Goal: Information Seeking & Learning: Understand process/instructions

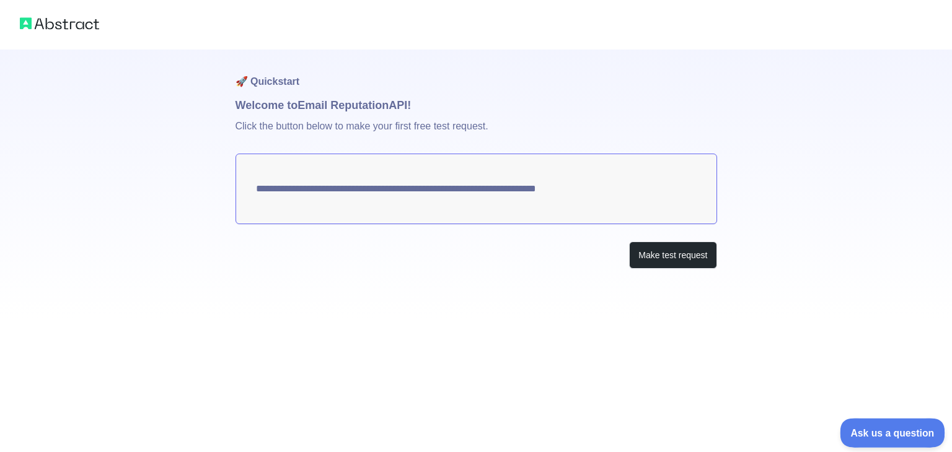
click at [851, 422] on button "Ask us a question" at bounding box center [886, 431] width 93 height 26
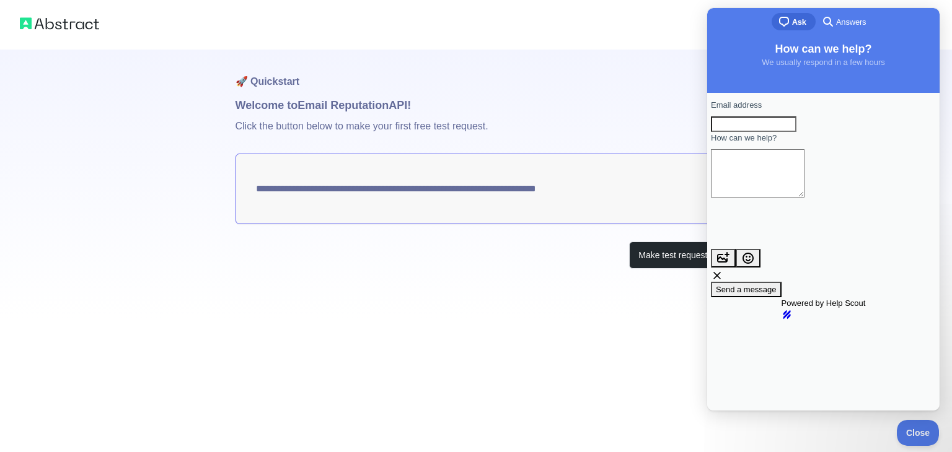
click at [575, 38] on div at bounding box center [476, 25] width 952 height 50
click at [609, 120] on p "Click the button below to make your first free test request." at bounding box center [476, 134] width 482 height 40
click at [914, 429] on span "Close" at bounding box center [915, 431] width 42 height 9
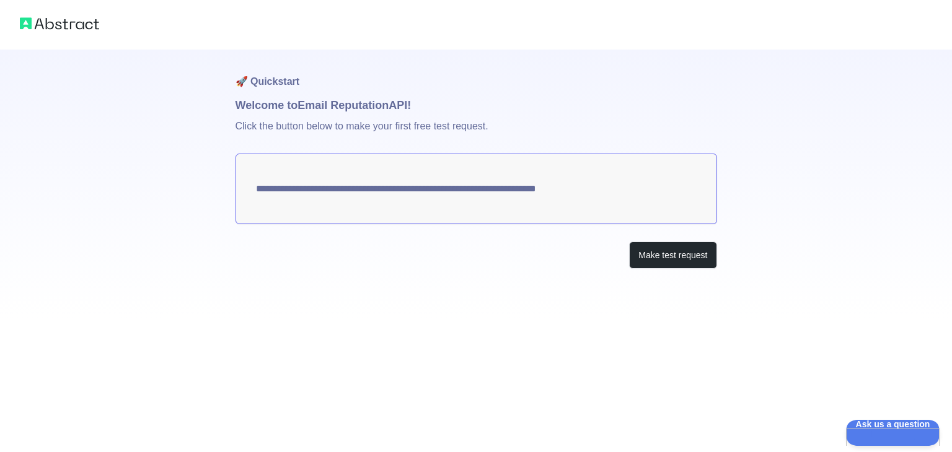
click at [87, 32] on img at bounding box center [59, 23] width 79 height 17
click at [71, 18] on img at bounding box center [59, 23] width 79 height 17
click at [68, 20] on img at bounding box center [59, 23] width 79 height 17
click at [667, 256] on button "Make test request" at bounding box center [672, 256] width 87 height 28
click at [64, 25] on img at bounding box center [59, 23] width 79 height 17
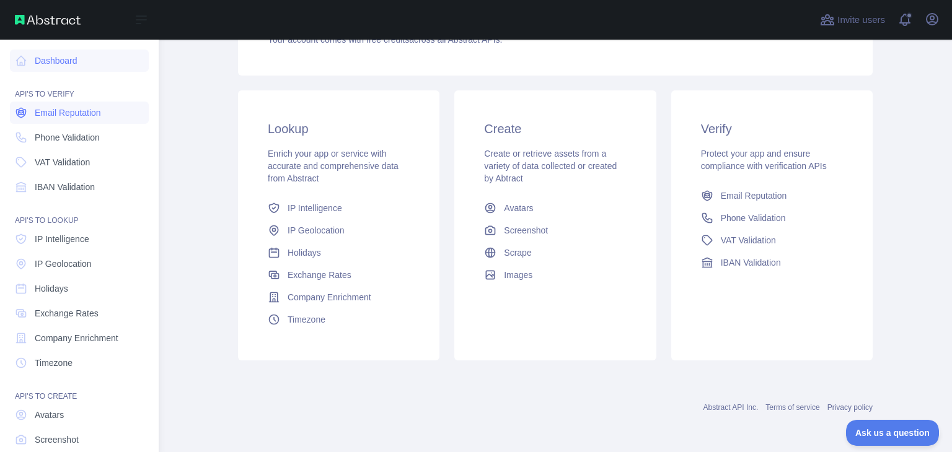
click at [87, 107] on span "Email Reputation" at bounding box center [68, 113] width 66 height 12
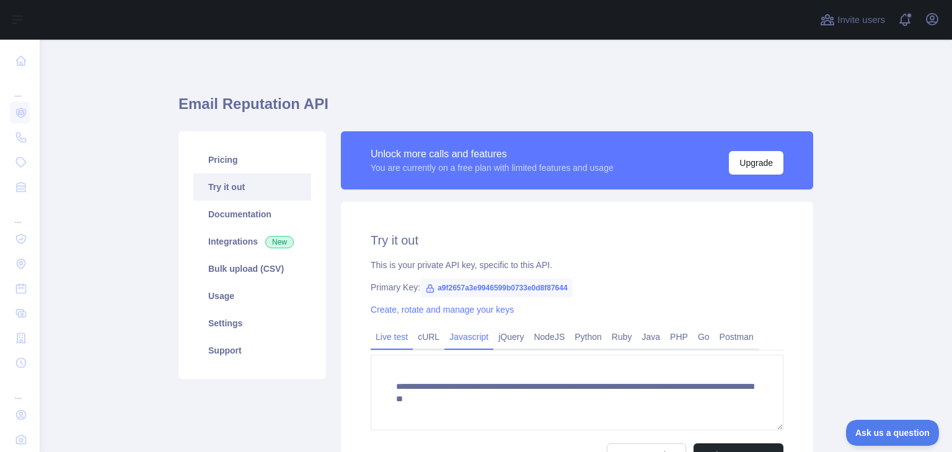
click at [457, 332] on link "Javascript" at bounding box center [468, 337] width 49 height 20
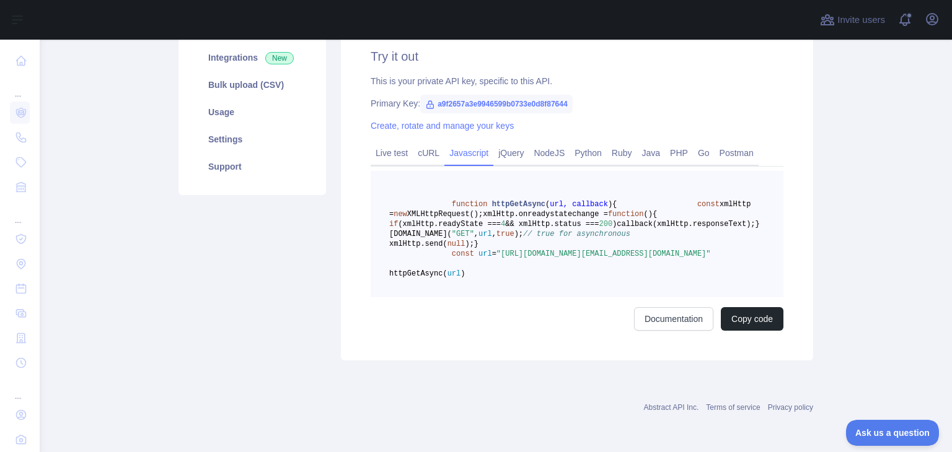
scroll to position [244, 0]
click at [540, 143] on link "NodeJS" at bounding box center [549, 153] width 41 height 20
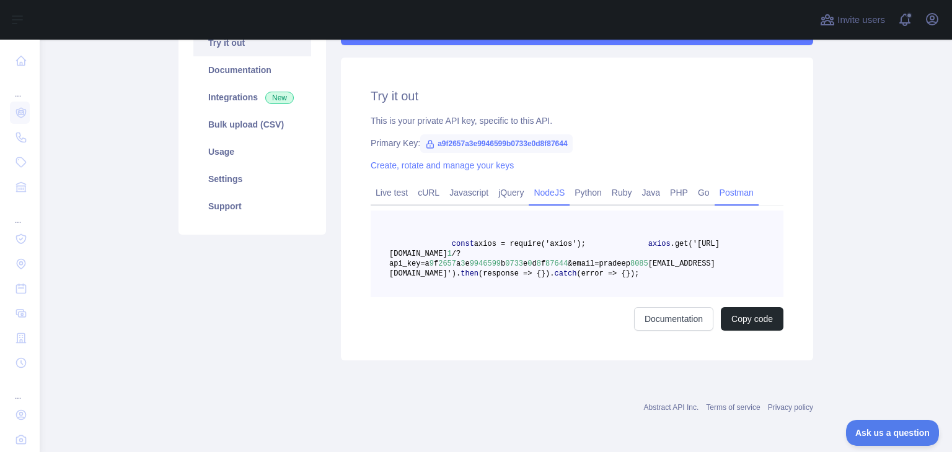
click at [716, 183] on link "Postman" at bounding box center [737, 193] width 44 height 20
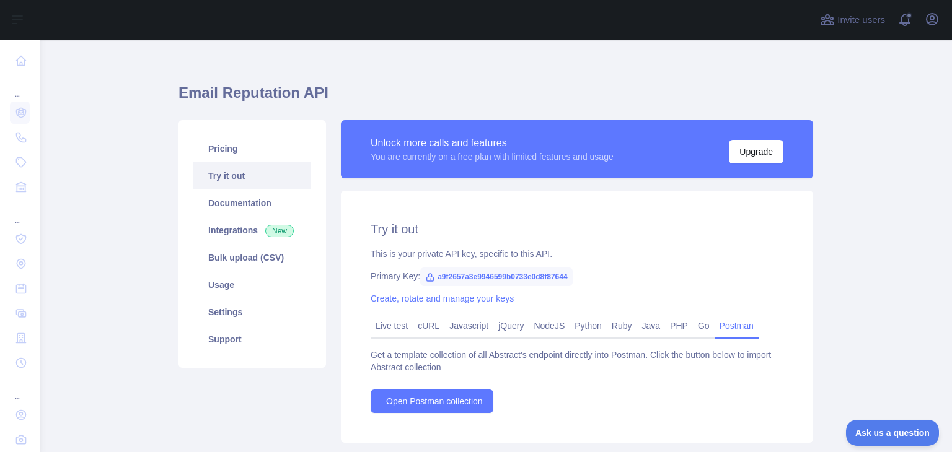
scroll to position [0, 0]
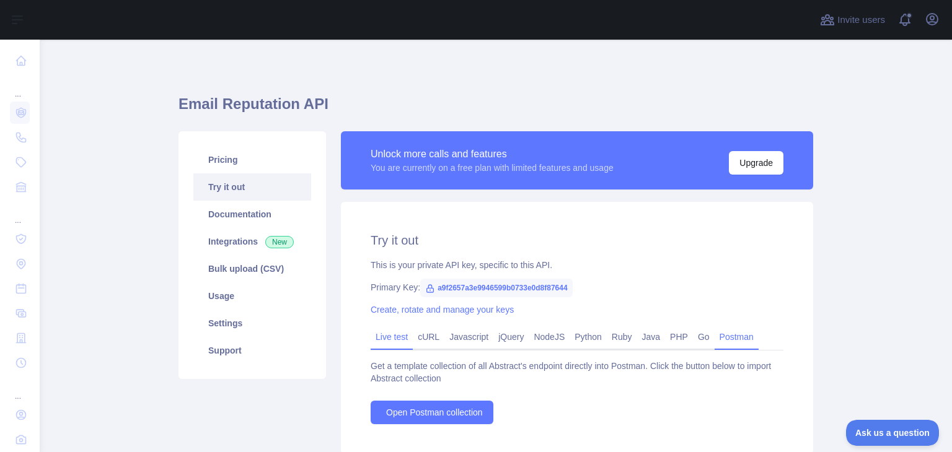
click at [380, 337] on link "Live test" at bounding box center [392, 337] width 42 height 20
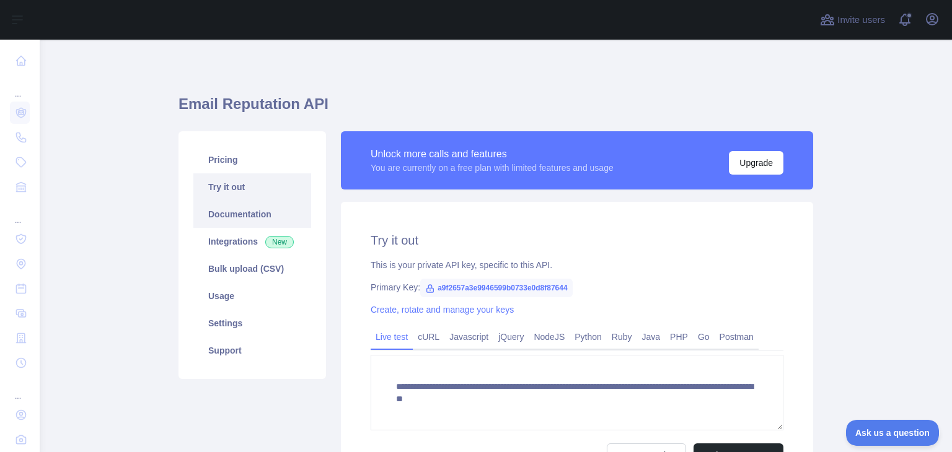
click at [243, 219] on link "Documentation" at bounding box center [252, 214] width 118 height 27
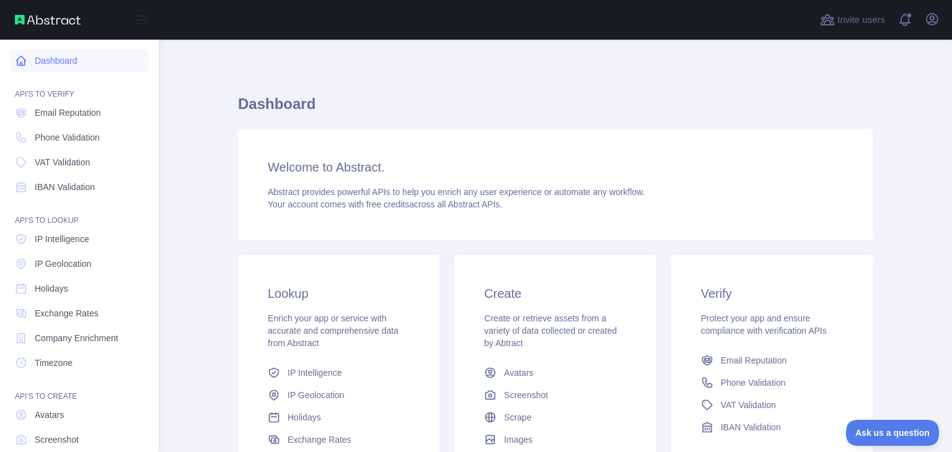
click at [57, 60] on link "Dashboard" at bounding box center [79, 61] width 139 height 22
click at [58, 60] on link "Dashboard" at bounding box center [79, 61] width 139 height 22
click at [53, 11] on div "Open sidebar" at bounding box center [79, 20] width 159 height 40
click at [55, 22] on img at bounding box center [48, 20] width 66 height 10
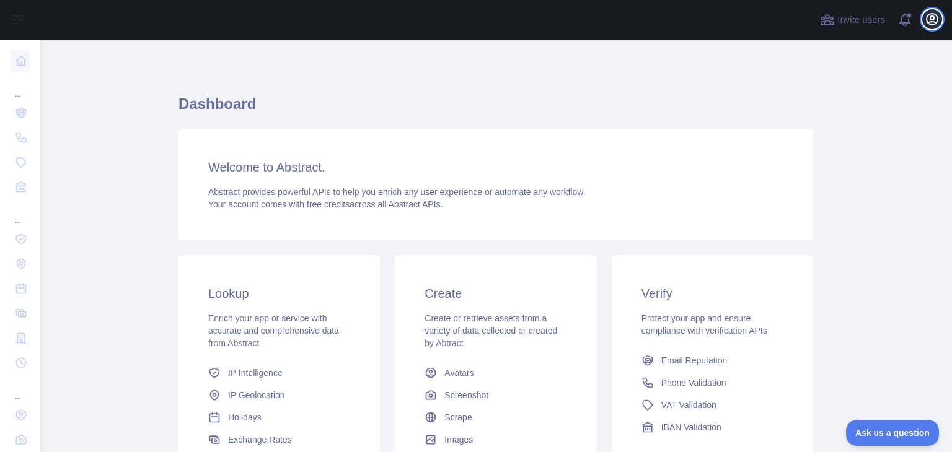
click at [929, 21] on icon "button" at bounding box center [932, 19] width 15 height 15
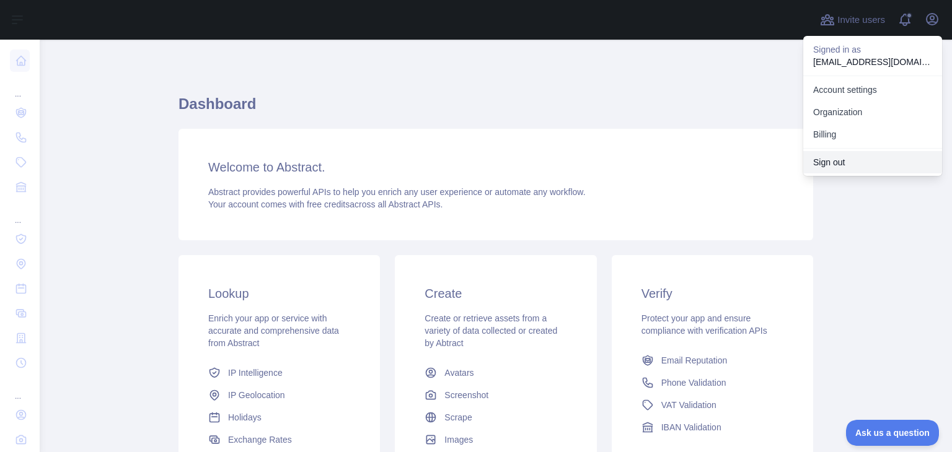
click at [845, 161] on button "Sign out" at bounding box center [872, 162] width 139 height 22
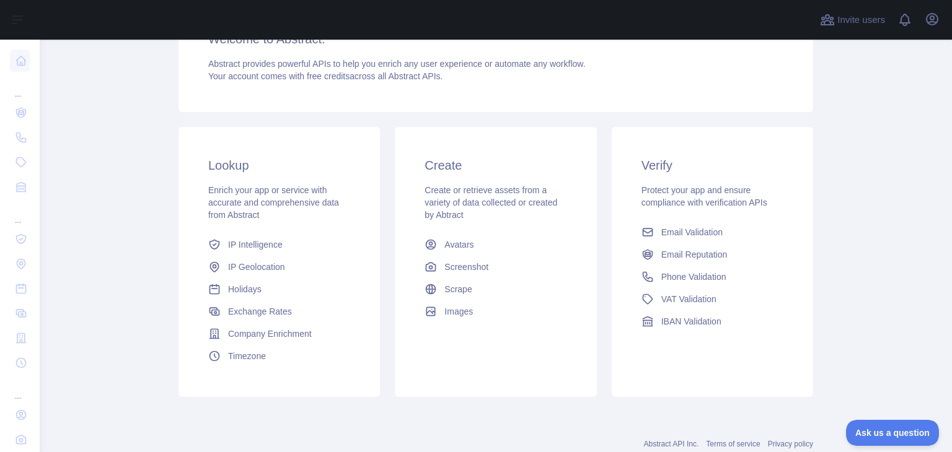
scroll to position [165, 0]
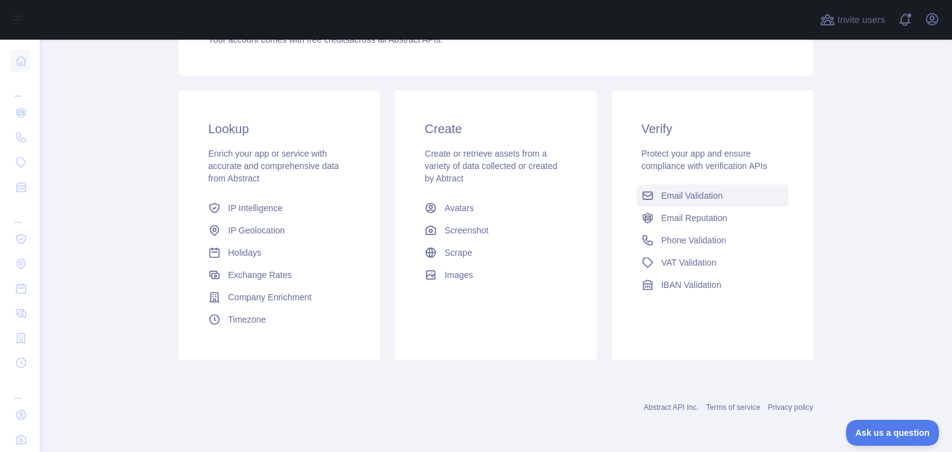
click at [674, 195] on span "Email Validation" at bounding box center [691, 196] width 61 height 12
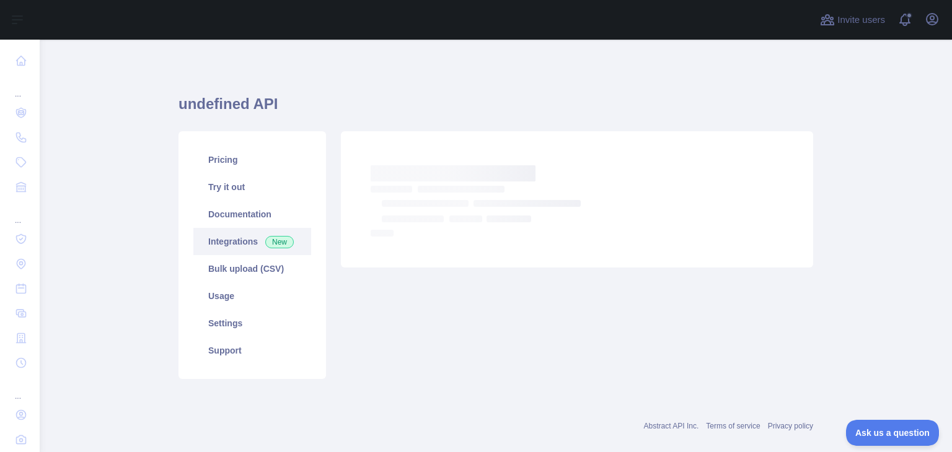
click at [232, 248] on link "Integrations New" at bounding box center [252, 241] width 118 height 27
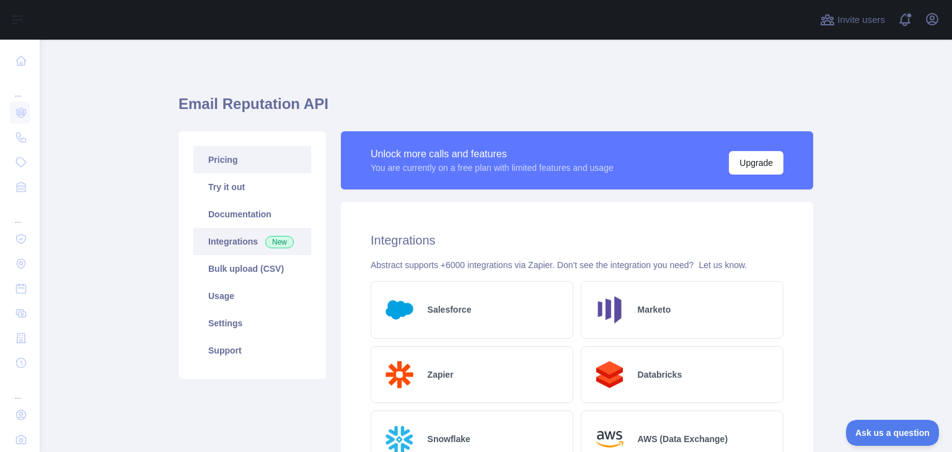
click at [235, 152] on link "Pricing" at bounding box center [252, 159] width 118 height 27
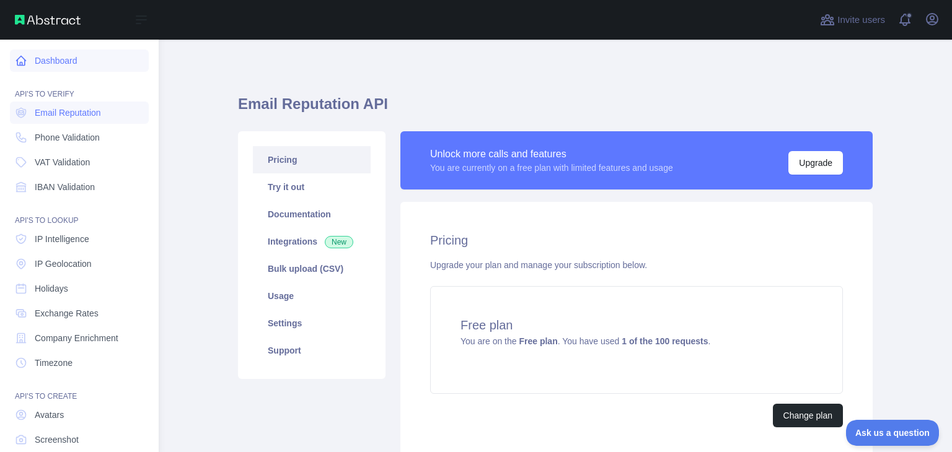
click at [55, 59] on link "Dashboard" at bounding box center [79, 61] width 139 height 22
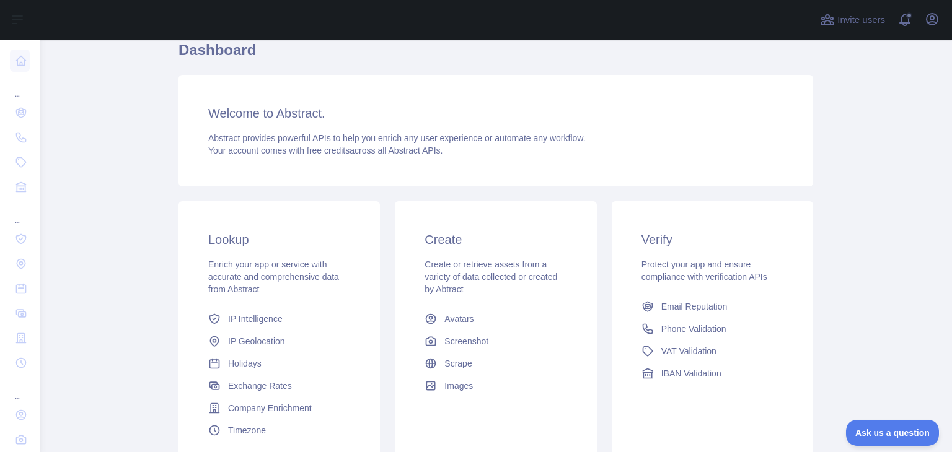
scroll to position [41, 0]
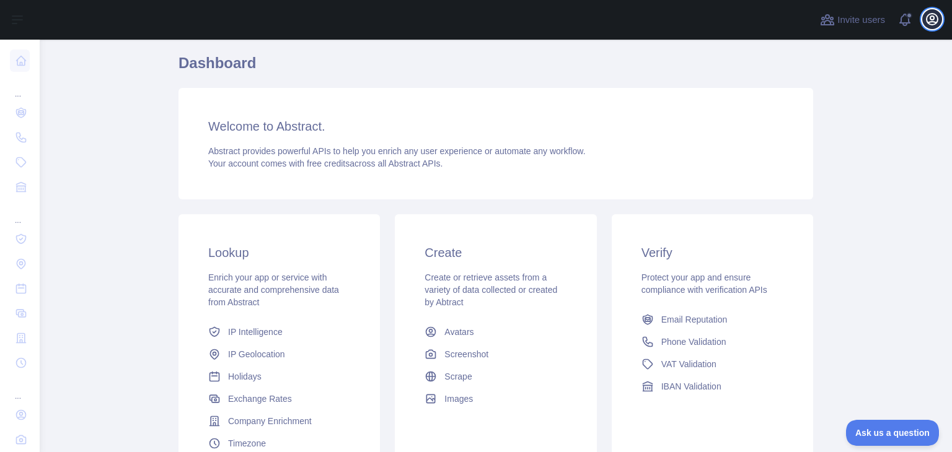
click at [931, 18] on icon "button" at bounding box center [932, 19] width 15 height 15
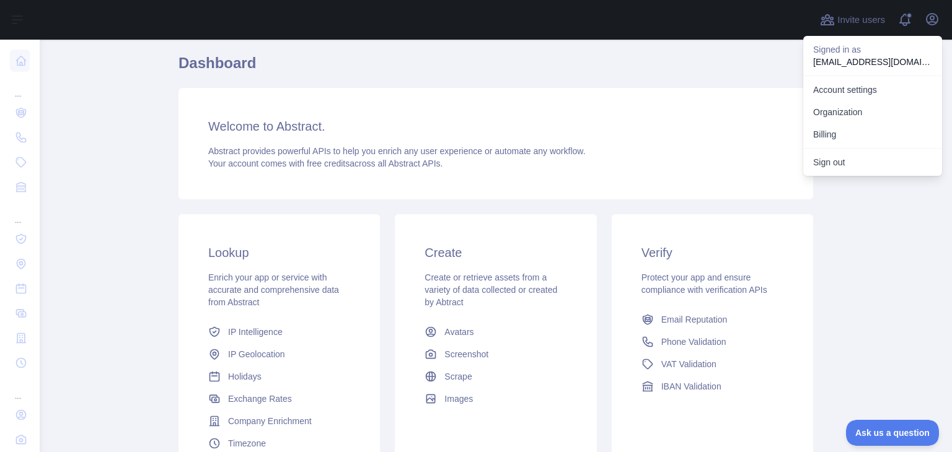
click at [850, 59] on p "pradeep8085yadav@gmail.com" at bounding box center [872, 62] width 119 height 12
click at [428, 61] on h1 "Dashboard" at bounding box center [495, 68] width 635 height 30
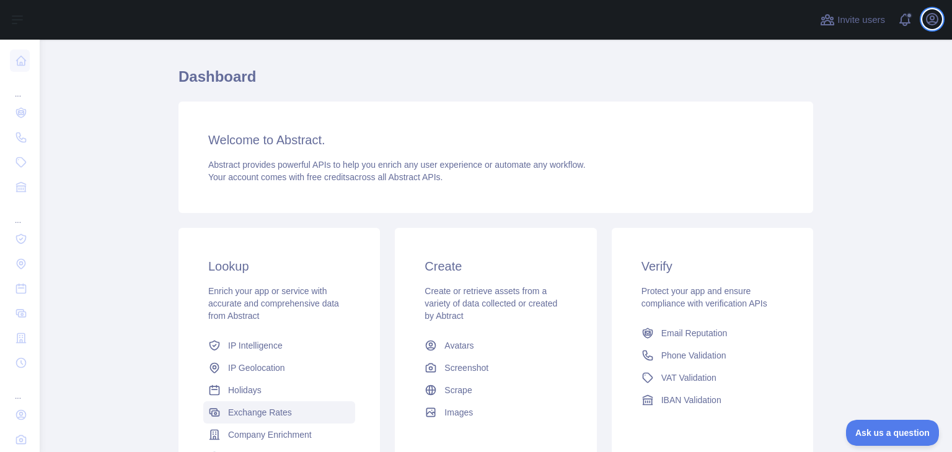
scroll to position [0, 0]
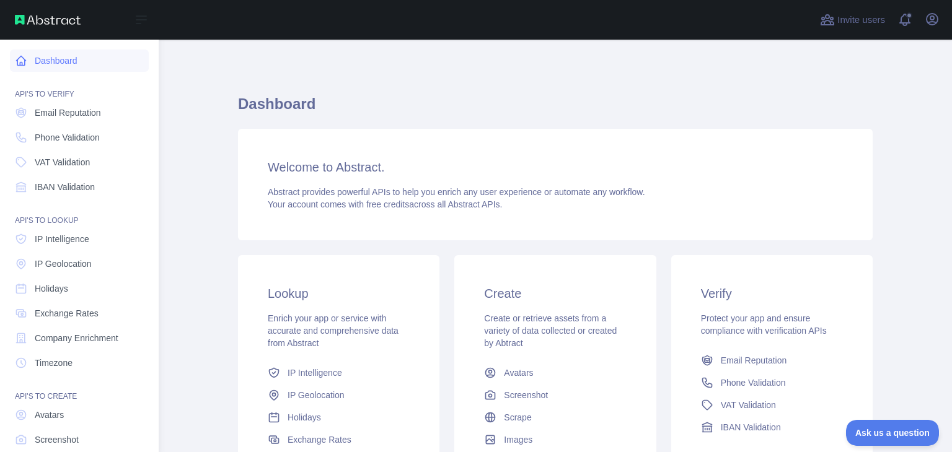
click at [63, 65] on link "Dashboard" at bounding box center [79, 61] width 139 height 22
click at [63, 141] on span "Phone Validation" at bounding box center [67, 137] width 65 height 12
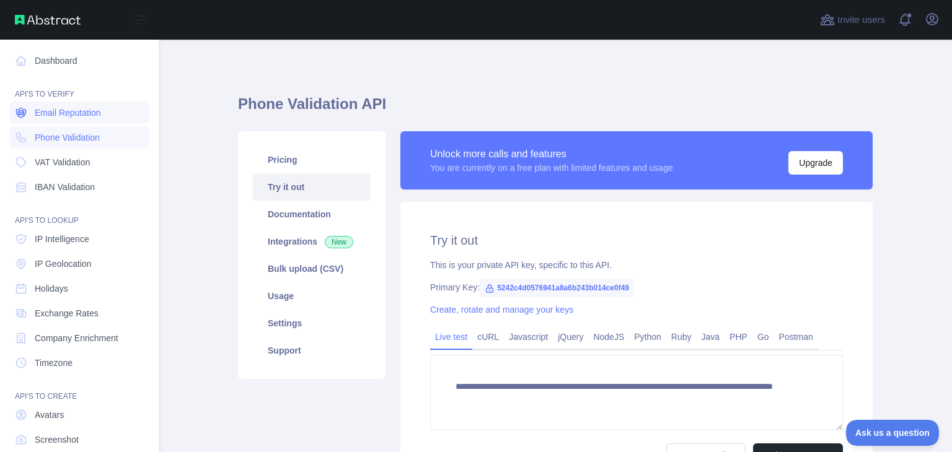
click at [54, 110] on span "Email Reputation" at bounding box center [68, 113] width 66 height 12
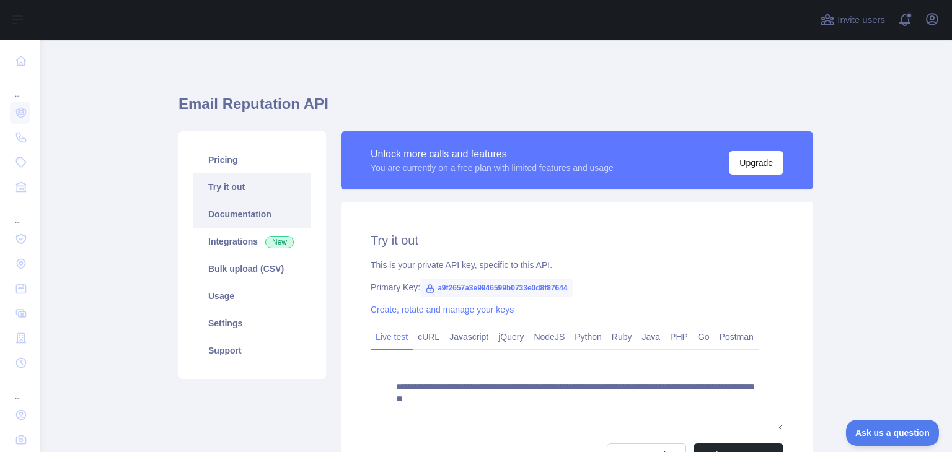
click at [244, 216] on link "Documentation" at bounding box center [252, 214] width 118 height 27
drag, startPoint x: 430, startPoint y: 289, endPoint x: 565, endPoint y: 288, distance: 135.1
click at [565, 288] on span "a9f2657a3e9946599b0733e0d8f87644" at bounding box center [496, 288] width 152 height 19
copy span "a9f2657a3e9946599b0733e0d8f87644"
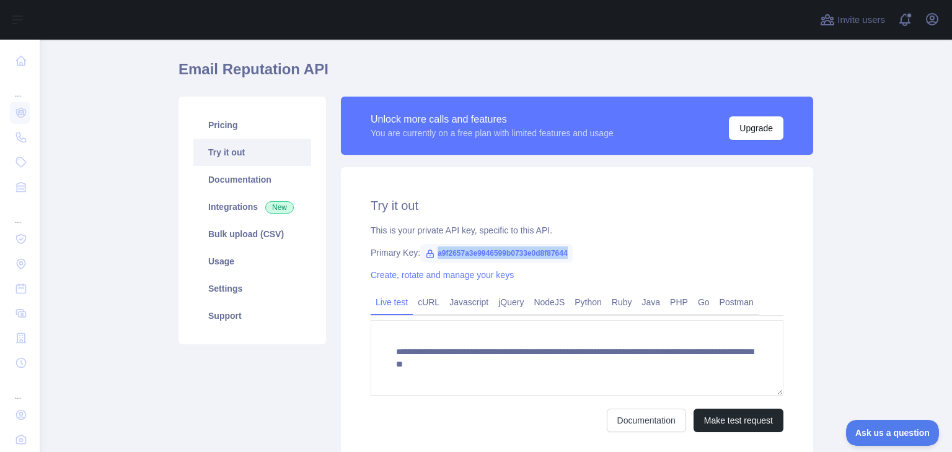
scroll to position [136, 0]
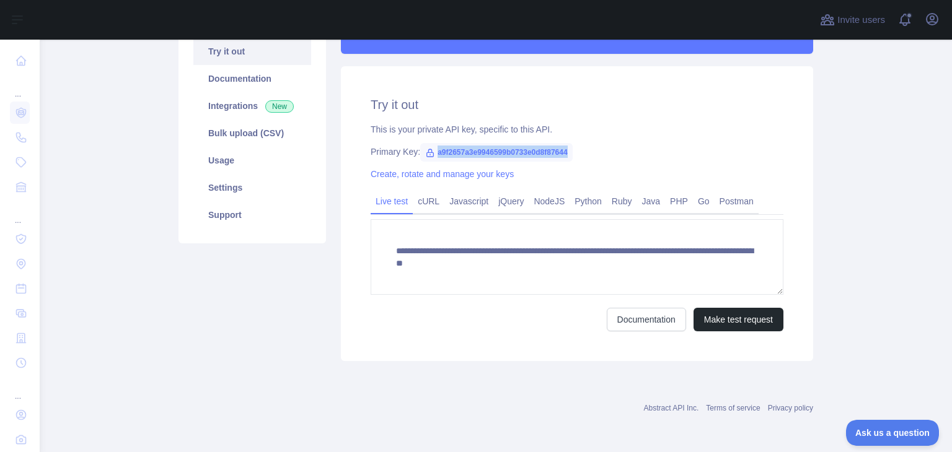
copy span "a9f2657a3e9946599b0733e0d8f87644"
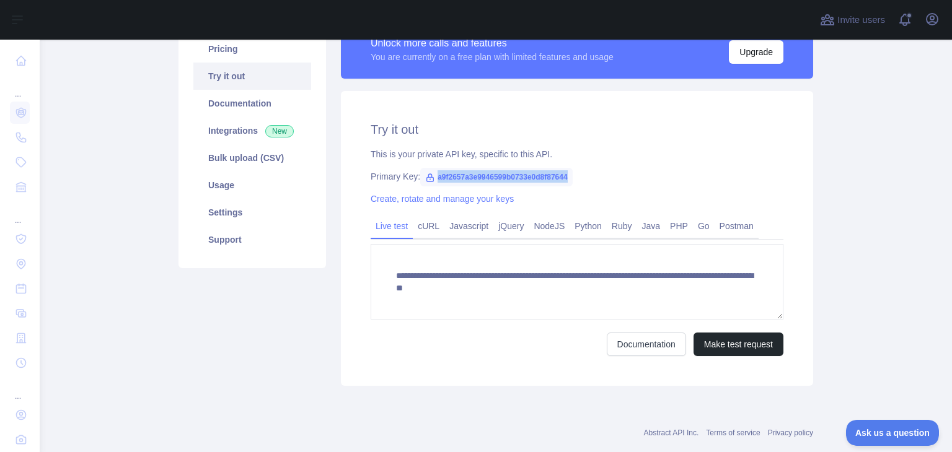
scroll to position [124, 0]
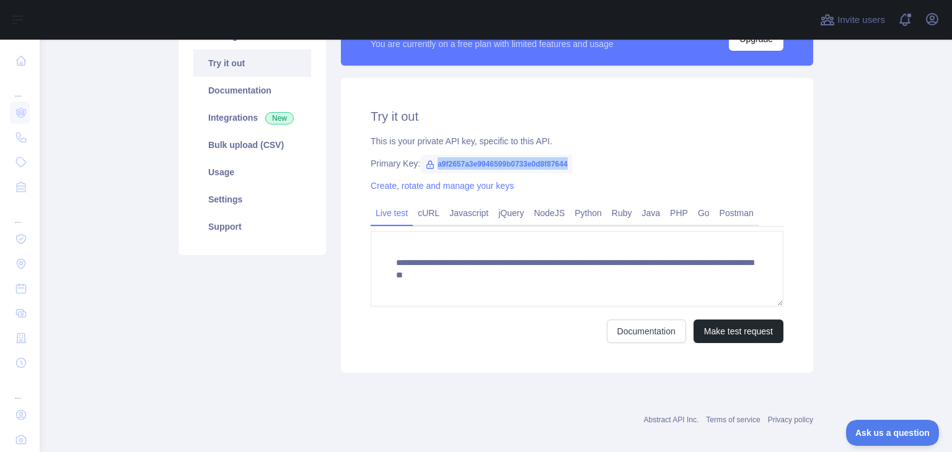
click at [427, 167] on icon at bounding box center [430, 164] width 7 height 7
click at [429, 162] on span "a9f2657a3e9946599b0733e0d8f87644" at bounding box center [496, 164] width 152 height 19
click at [425, 167] on icon at bounding box center [430, 165] width 10 height 10
drag, startPoint x: 429, startPoint y: 164, endPoint x: 569, endPoint y: 170, distance: 139.5
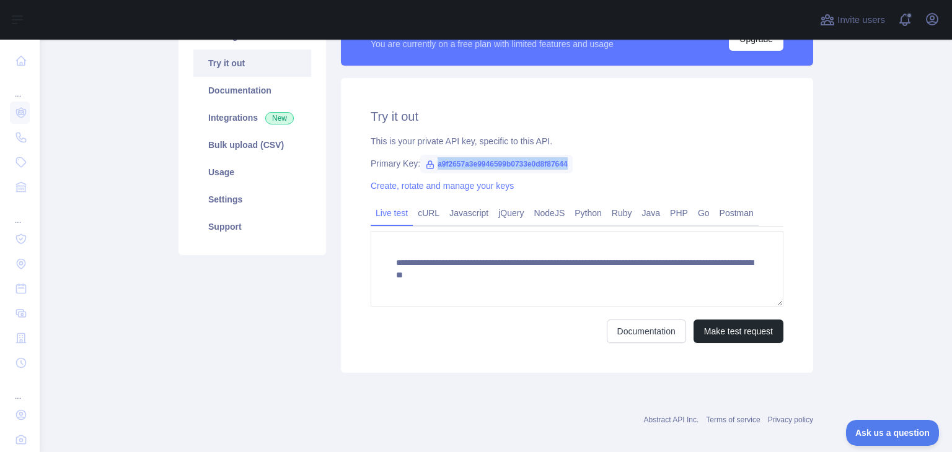
click at [569, 170] on div "**********" at bounding box center [577, 225] width 472 height 295
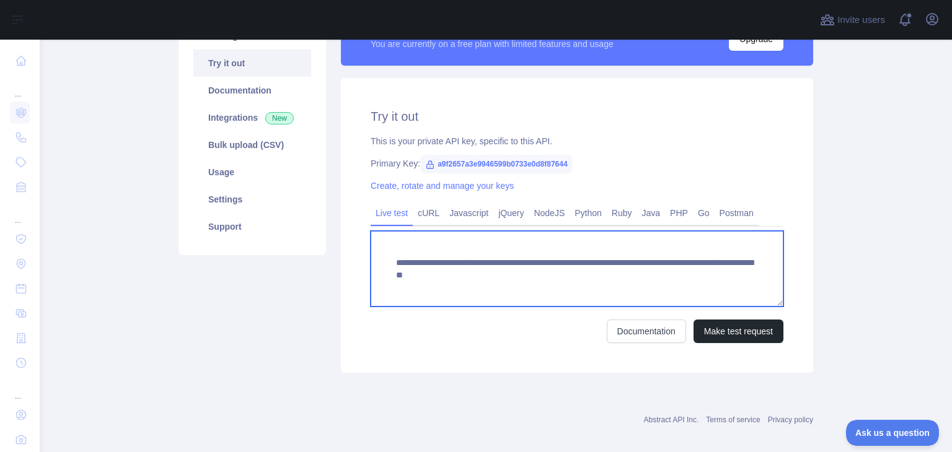
drag, startPoint x: 425, startPoint y: 278, endPoint x: 571, endPoint y: 276, distance: 145.7
click at [571, 276] on textarea "**********" at bounding box center [577, 269] width 413 height 76
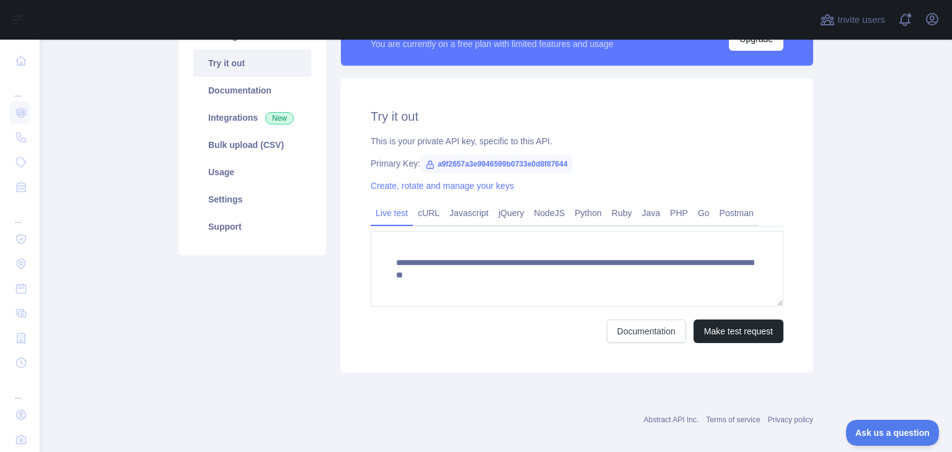
click at [496, 174] on span "a9f2657a3e9946599b0733e0d8f87644" at bounding box center [496, 164] width 152 height 19
click at [464, 215] on link "Javascript" at bounding box center [468, 213] width 49 height 20
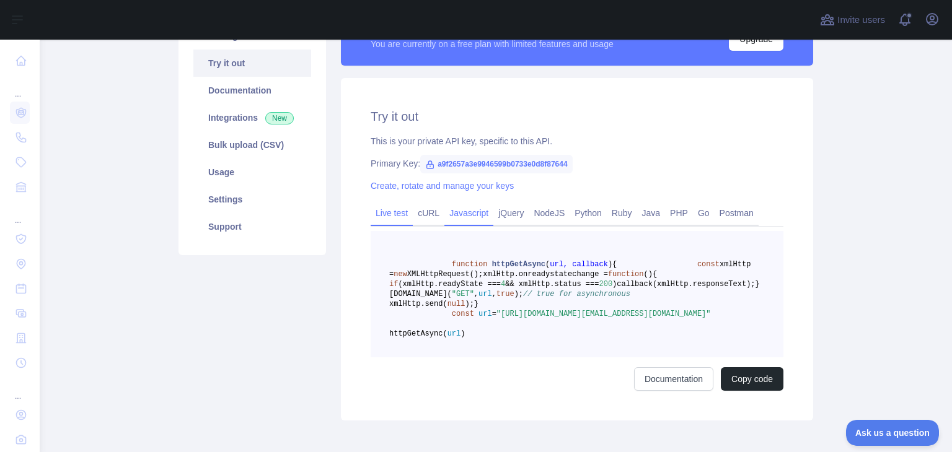
click at [379, 214] on link "Live test" at bounding box center [392, 213] width 42 height 20
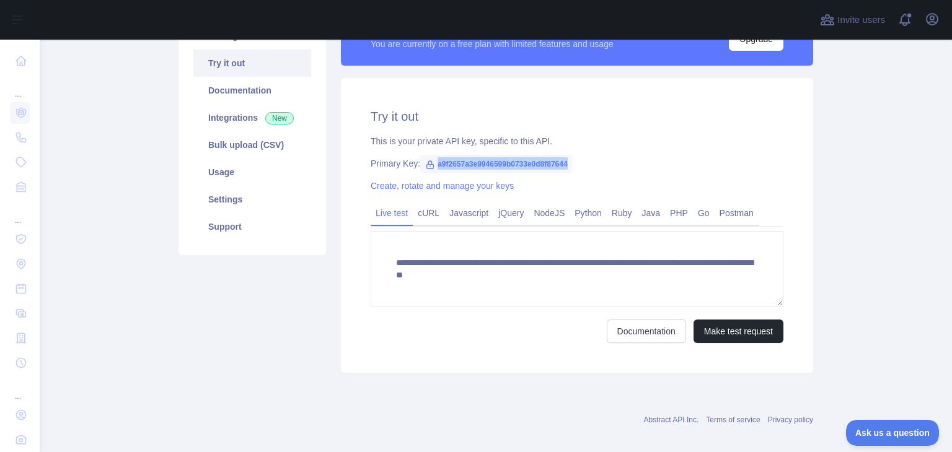
drag, startPoint x: 429, startPoint y: 165, endPoint x: 564, endPoint y: 167, distance: 135.1
click at [564, 167] on span "a9f2657a3e9946599b0733e0d8f87644" at bounding box center [496, 164] width 152 height 19
copy span "a9f2657a3e9946599b0733e0d8f87644"
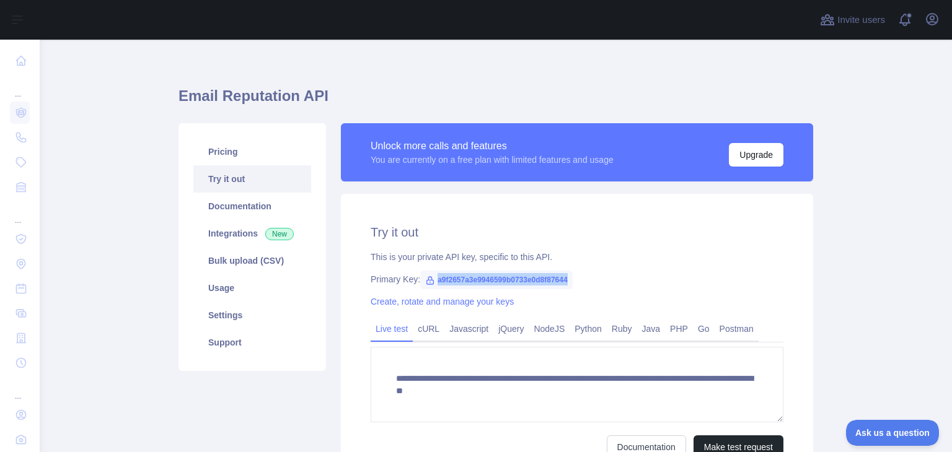
scroll to position [0, 0]
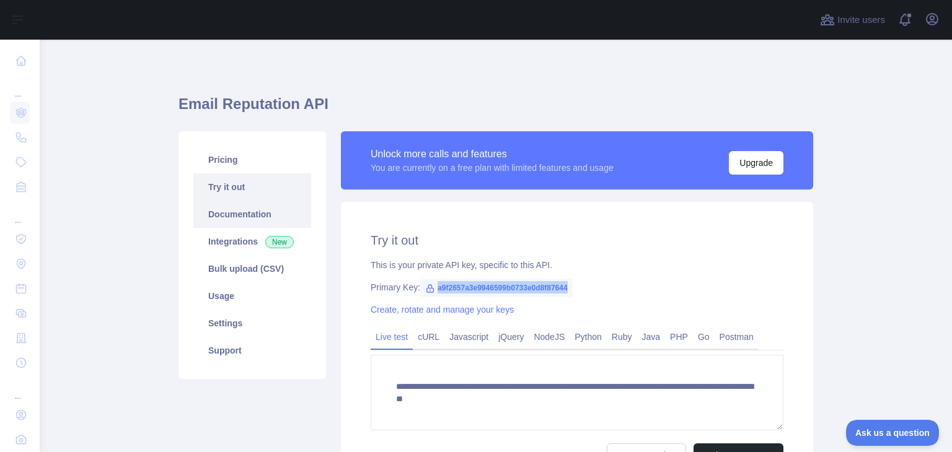
click at [244, 216] on link "Documentation" at bounding box center [252, 214] width 118 height 27
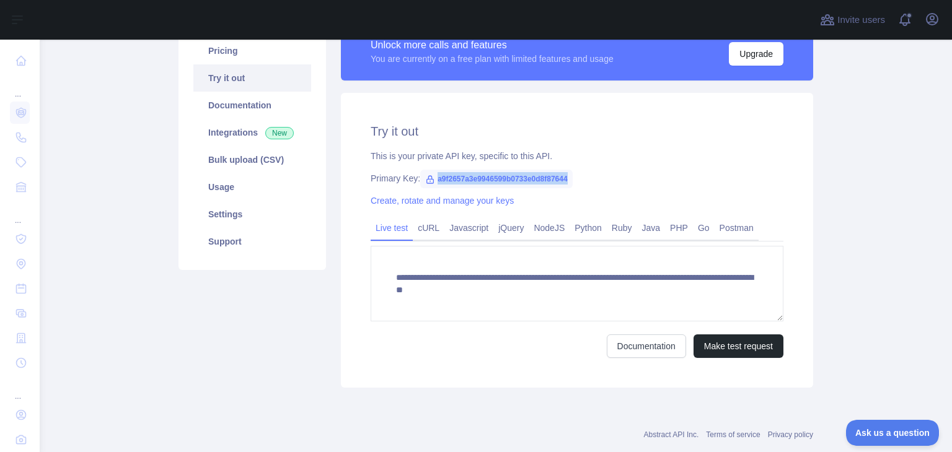
scroll to position [136, 0]
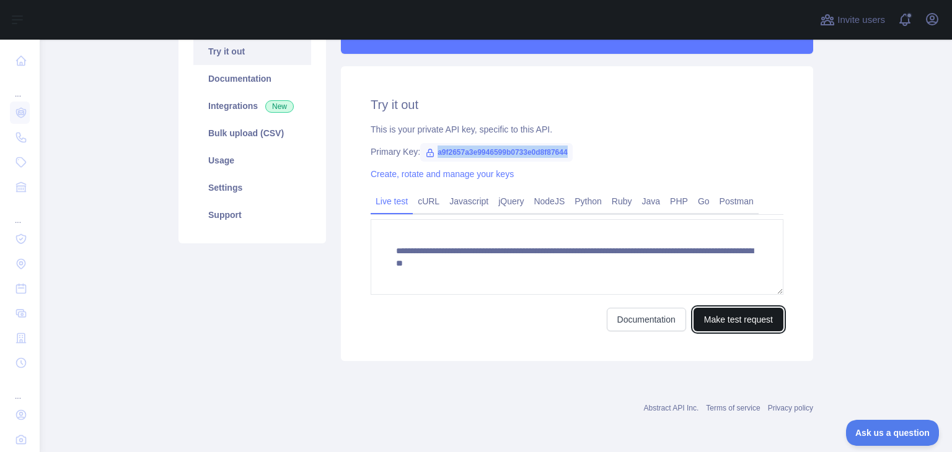
click at [736, 319] on button "Make test request" at bounding box center [738, 320] width 90 height 24
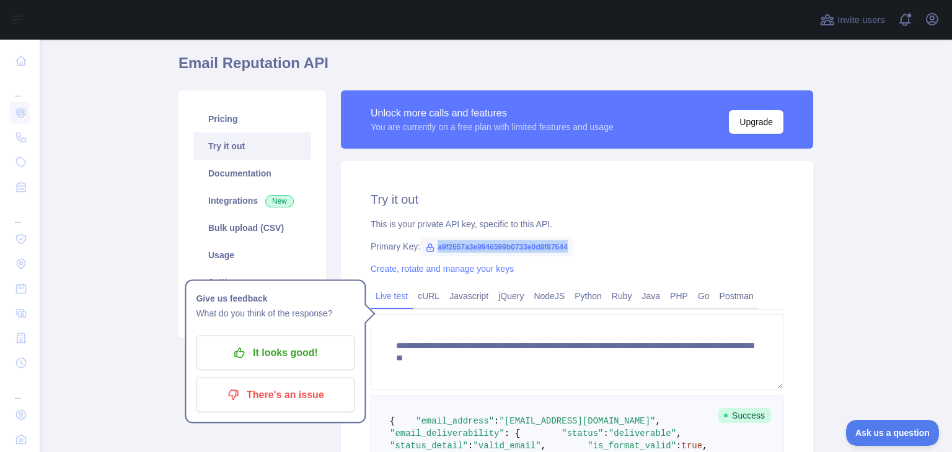
scroll to position [0, 0]
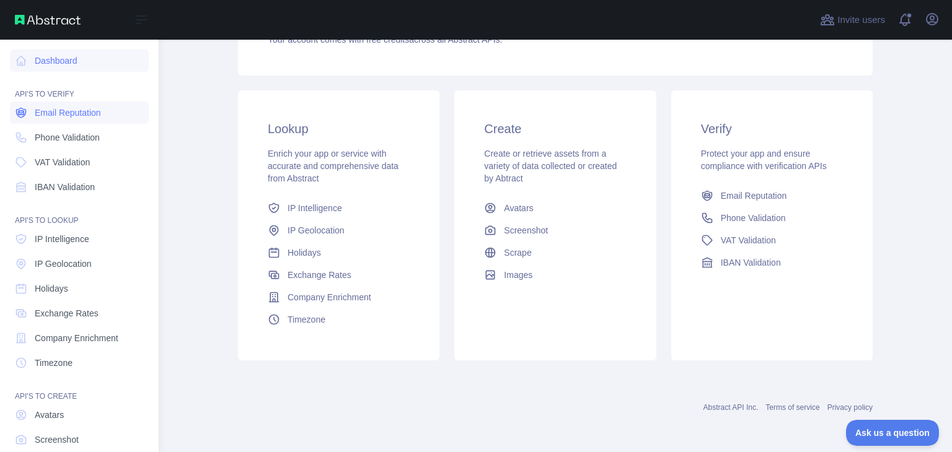
click at [69, 117] on span "Email Reputation" at bounding box center [68, 113] width 66 height 12
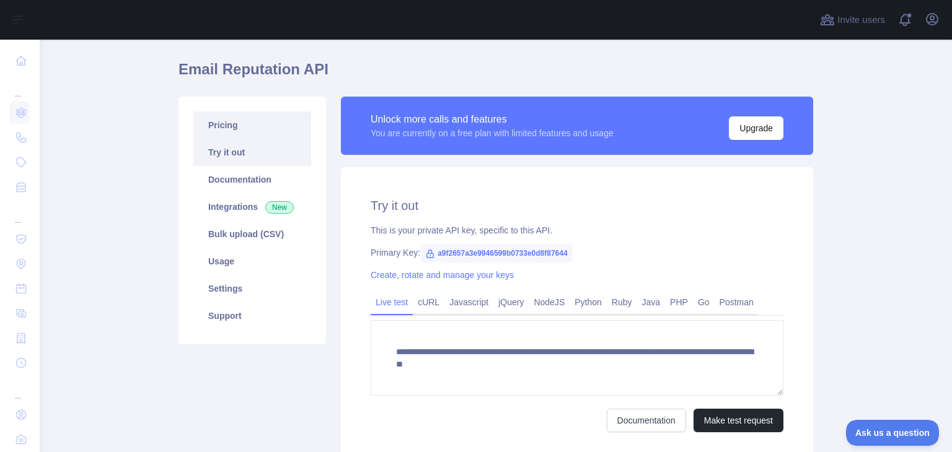
scroll to position [12, 0]
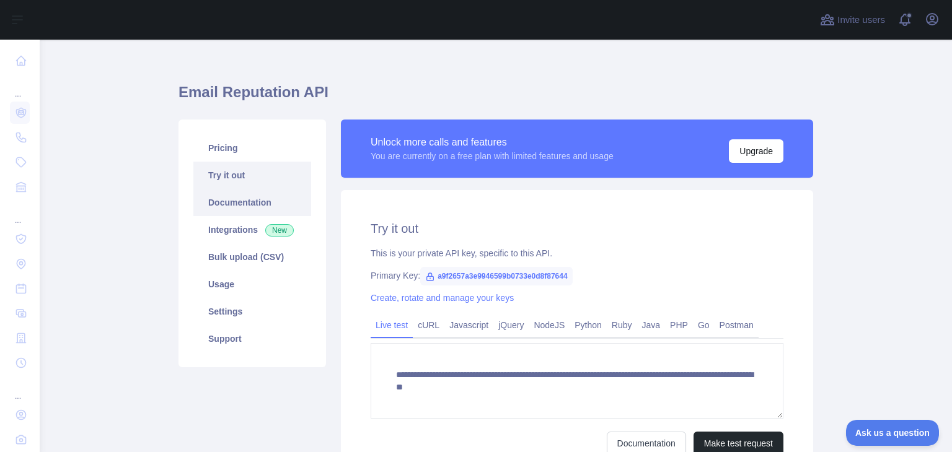
click at [235, 201] on link "Documentation" at bounding box center [252, 202] width 118 height 27
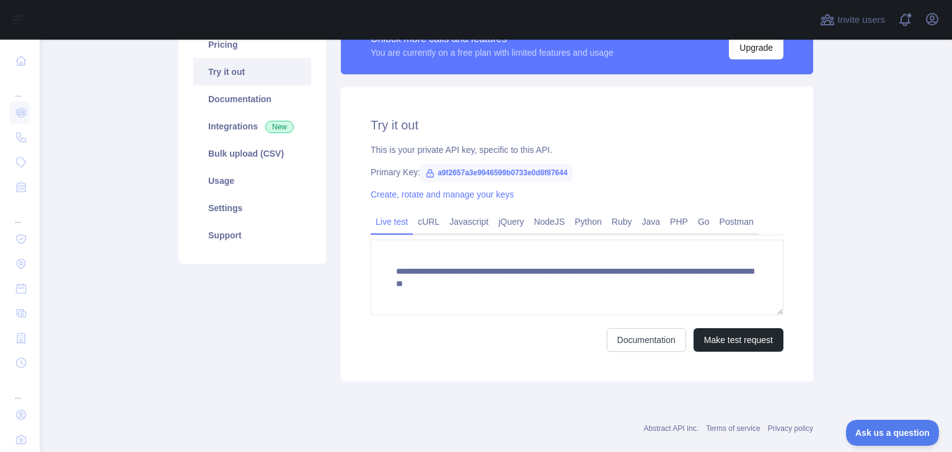
scroll to position [136, 0]
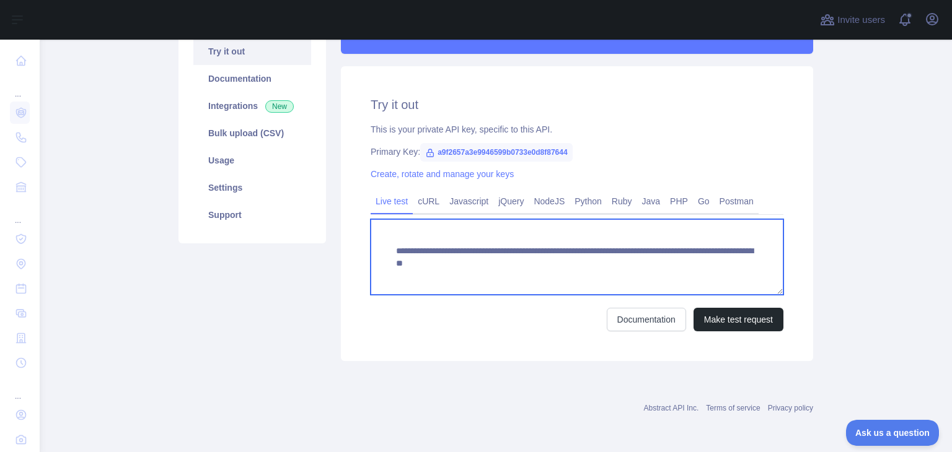
drag, startPoint x: 731, startPoint y: 266, endPoint x: 382, endPoint y: 250, distance: 349.9
click at [382, 250] on textarea "**********" at bounding box center [577, 257] width 413 height 76
click at [486, 288] on textarea "**********" at bounding box center [577, 257] width 413 height 76
drag, startPoint x: 731, startPoint y: 267, endPoint x: 369, endPoint y: 250, distance: 361.7
click at [371, 250] on textarea "**********" at bounding box center [577, 257] width 413 height 76
